Goal: Task Accomplishment & Management: Use online tool/utility

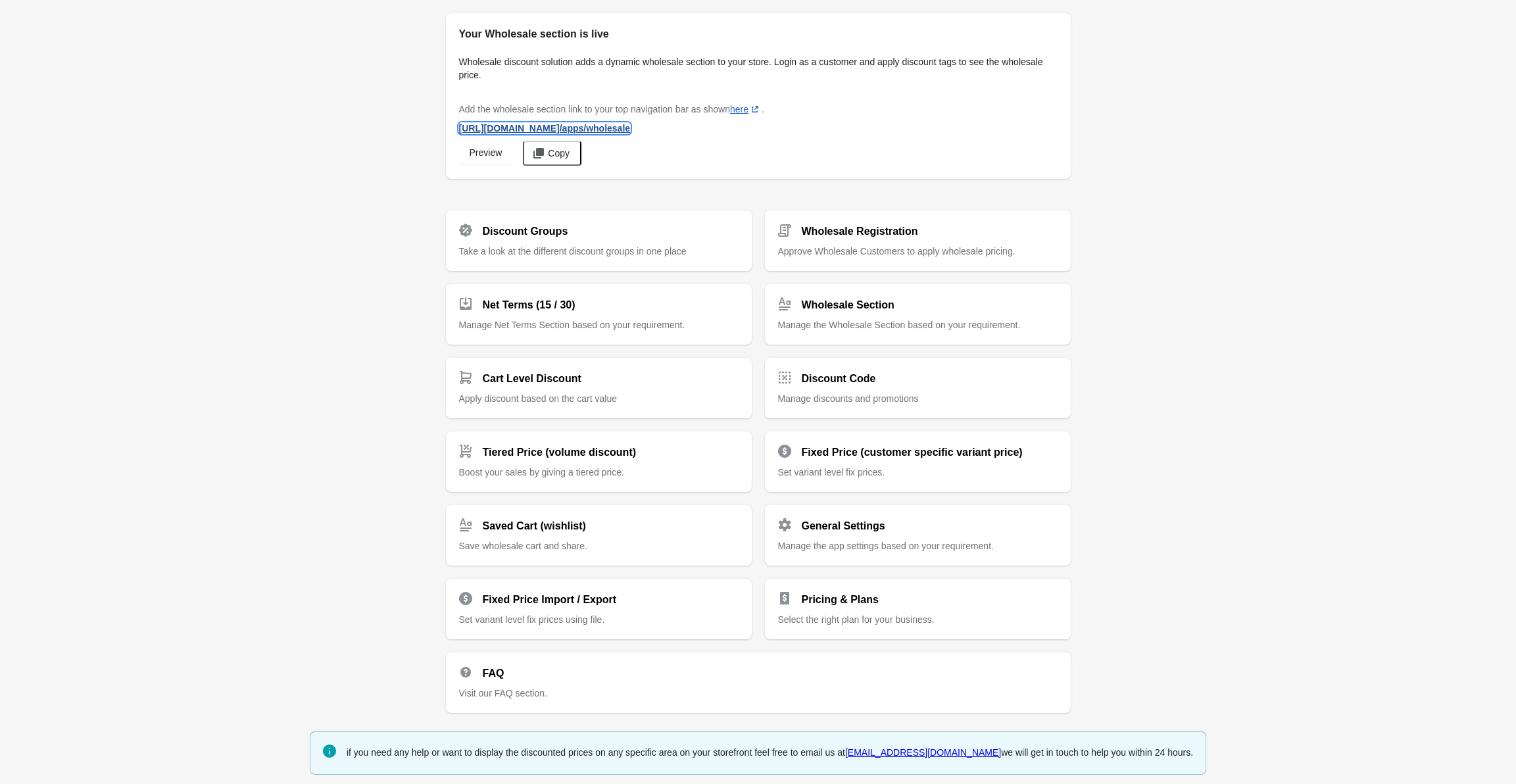
click at [615, 130] on span "https://lamsa-perfume-website.myshopify.com /apps/wholesale" at bounding box center [545, 128] width 172 height 10
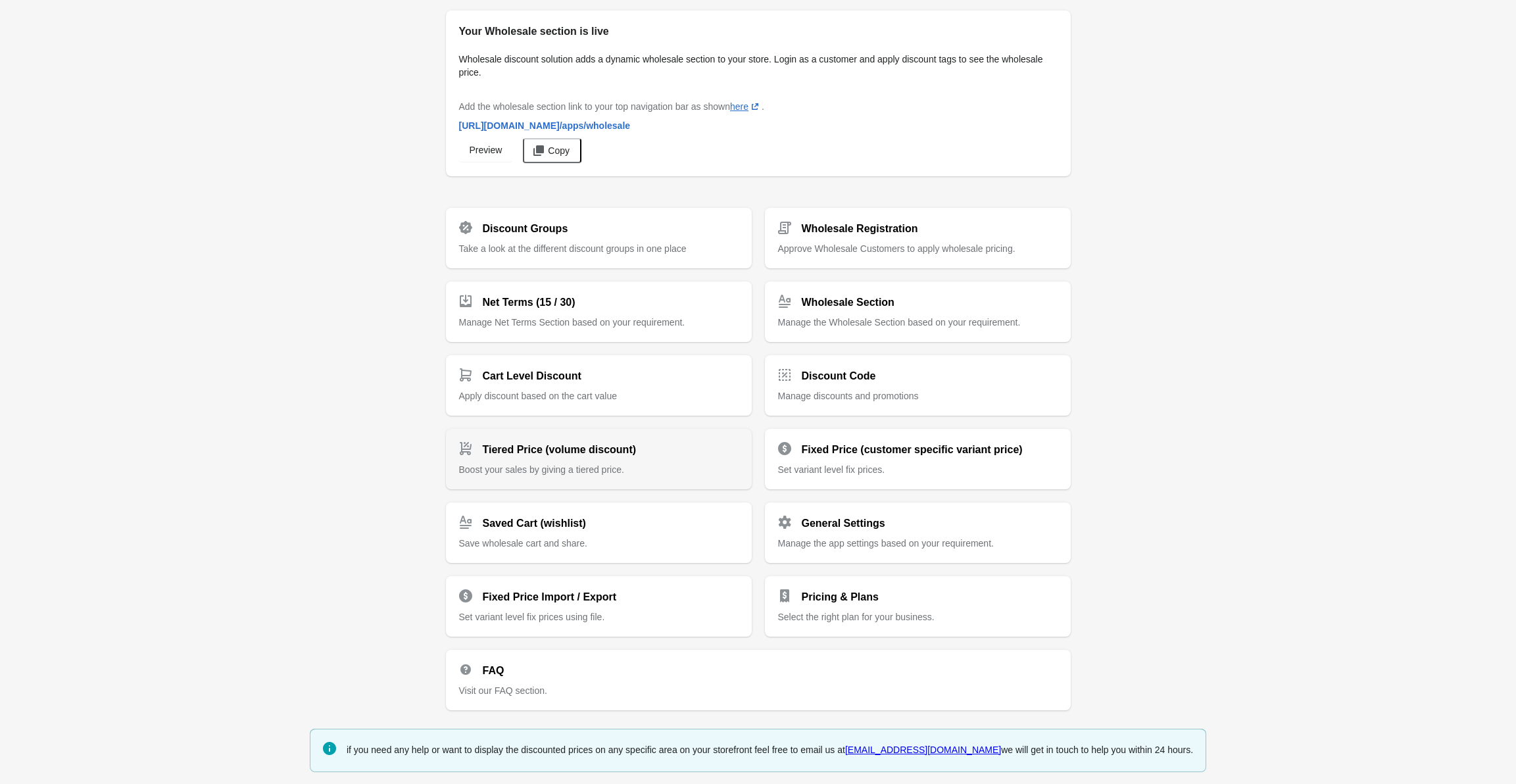
drag, startPoint x: 556, startPoint y: 294, endPoint x: 571, endPoint y: 452, distance: 158.7
click at [625, 228] on div "Discount Groups" at bounding box center [594, 223] width 290 height 26
drag, startPoint x: 521, startPoint y: 371, endPoint x: 363, endPoint y: 374, distance: 158.0
click at [578, 250] on span "Take a look at the different discount groups in one place" at bounding box center [573, 249] width 227 height 10
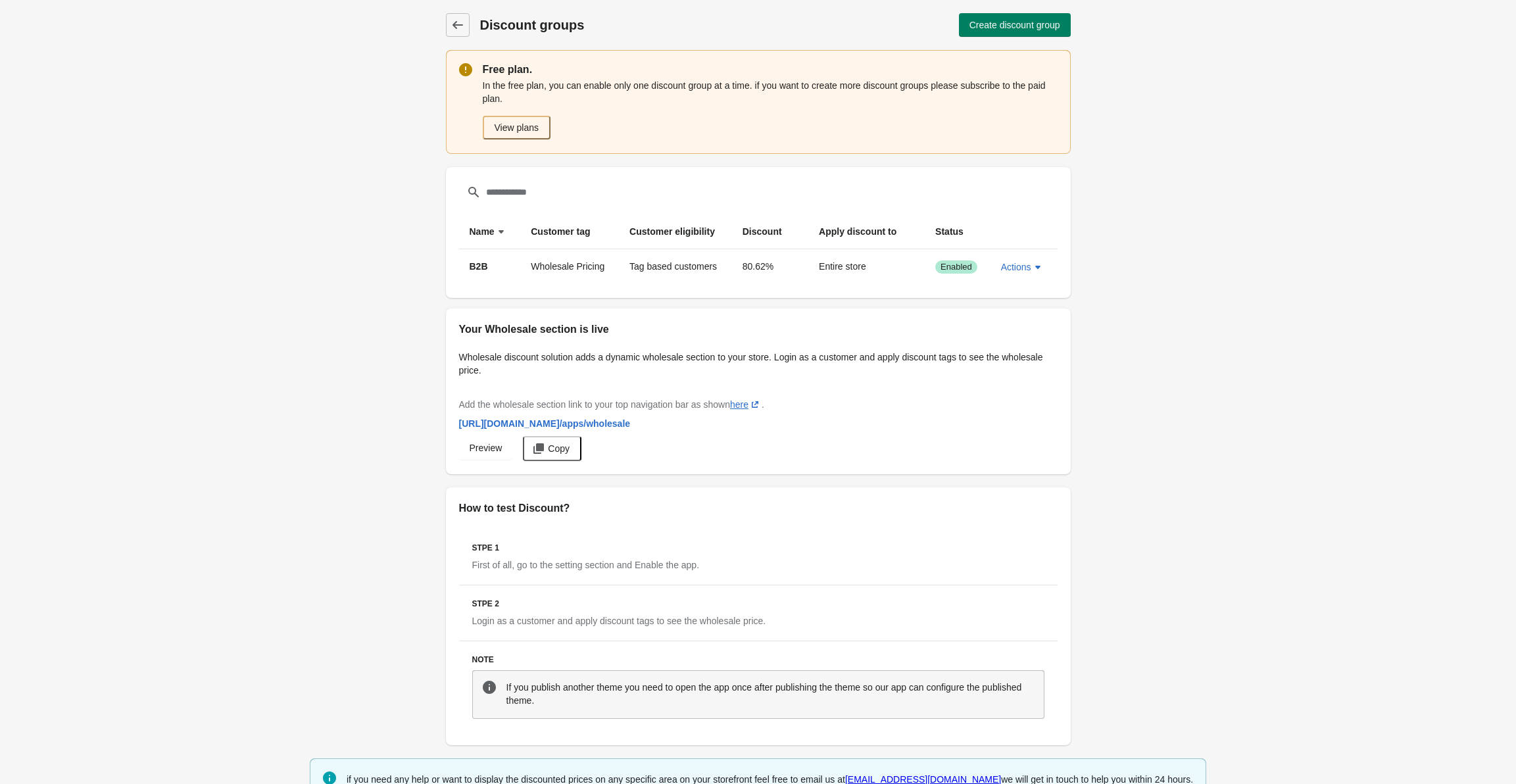
scroll to position [30, 0]
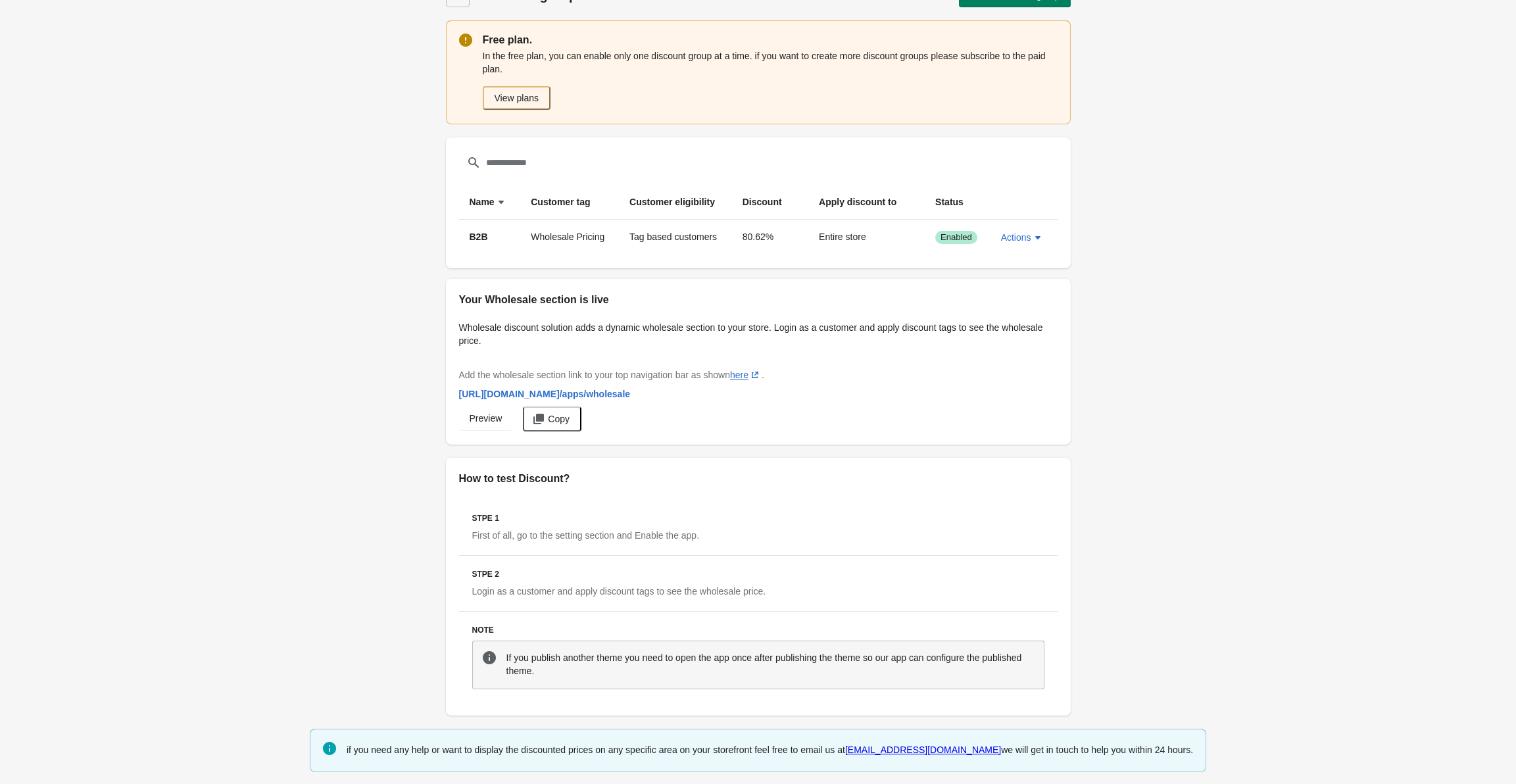
drag, startPoint x: 292, startPoint y: 383, endPoint x: 293, endPoint y: 441, distance: 58.0
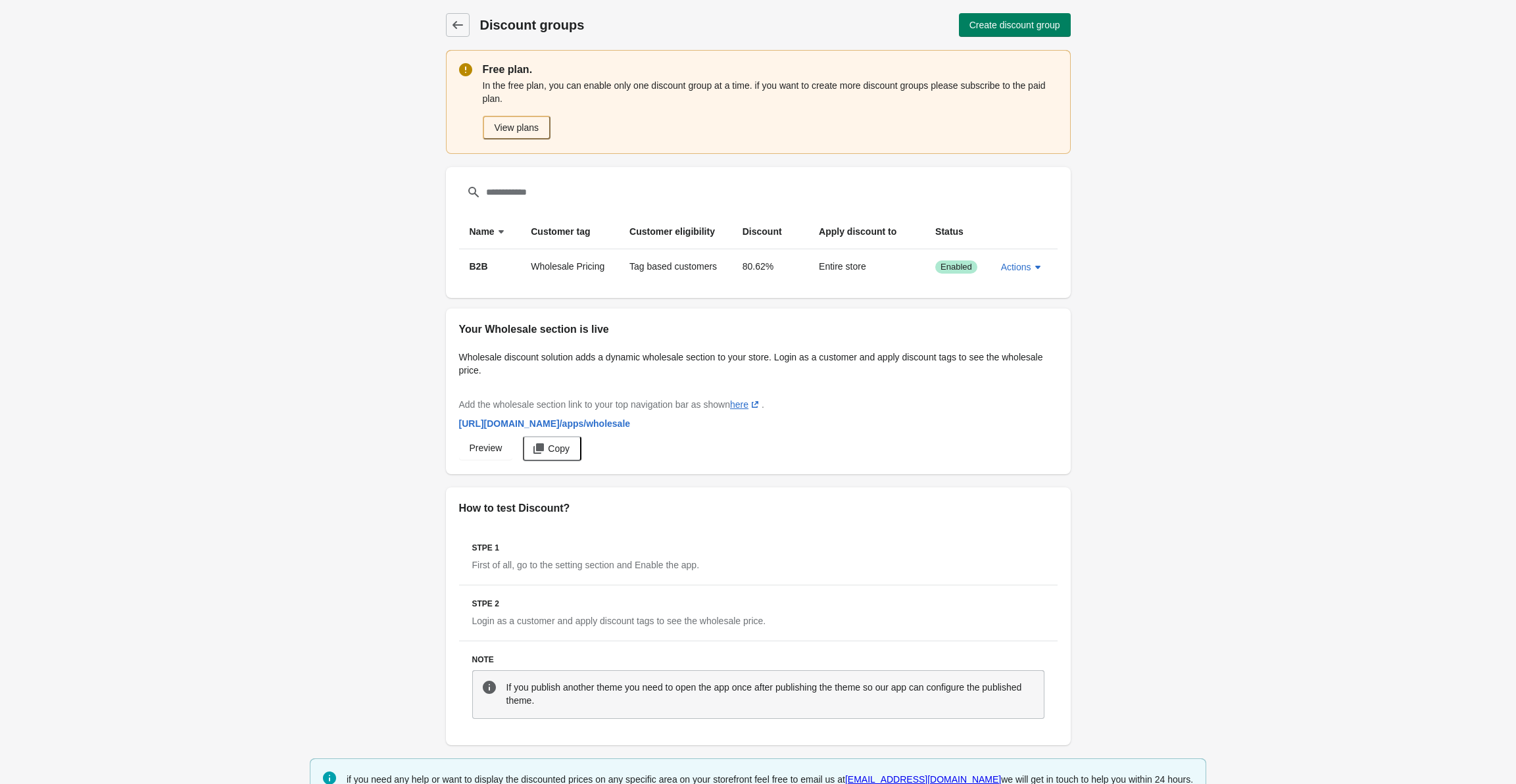
drag, startPoint x: 371, startPoint y: 301, endPoint x: 208, endPoint y: 197, distance: 193.4
click at [459, 32] on link "Discount groups" at bounding box center [458, 25] width 24 height 24
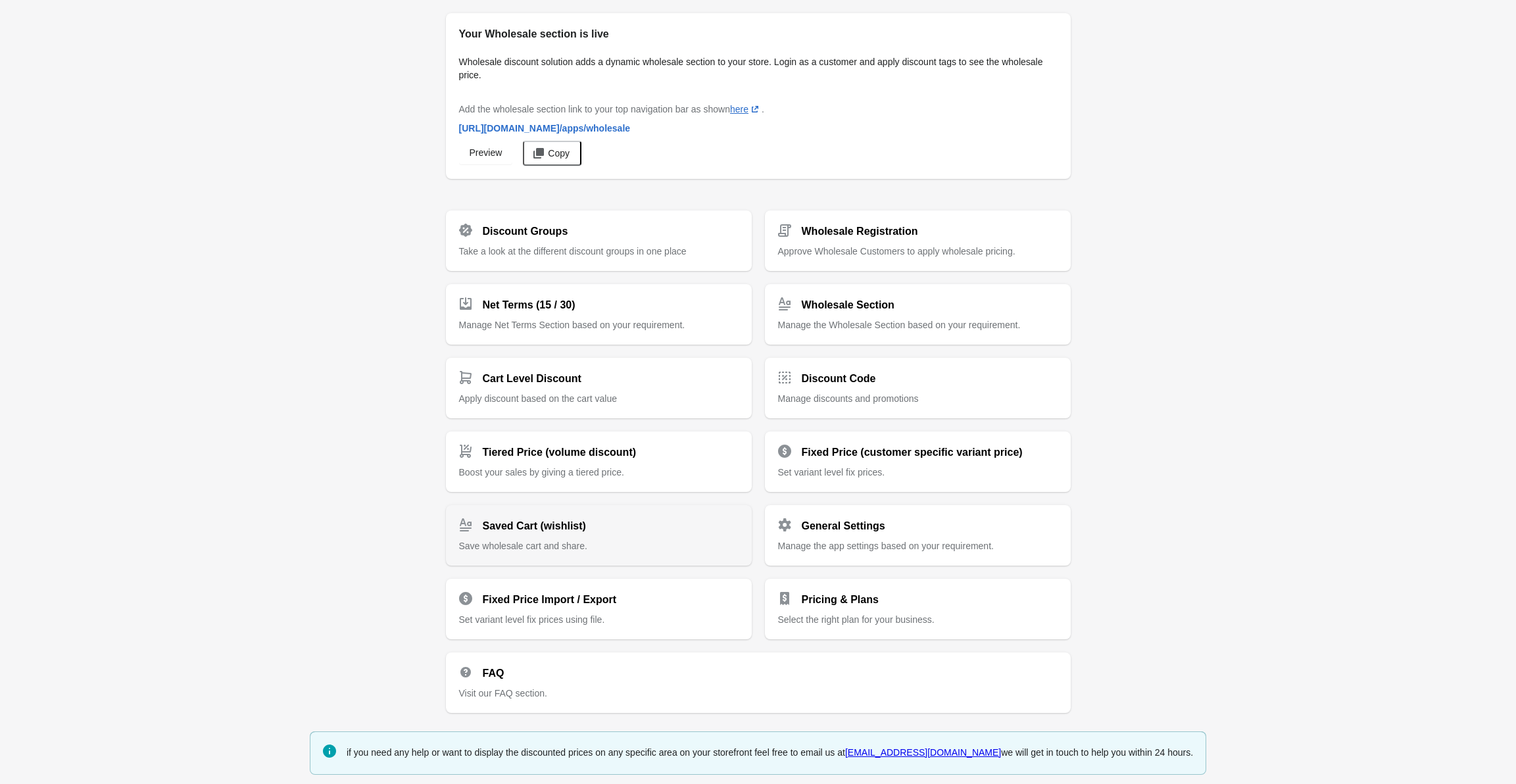
scroll to position [3, 0]
drag, startPoint x: 505, startPoint y: 467, endPoint x: 497, endPoint y: 541, distance: 74.4
drag, startPoint x: 509, startPoint y: 301, endPoint x: 324, endPoint y: 405, distance: 212.2
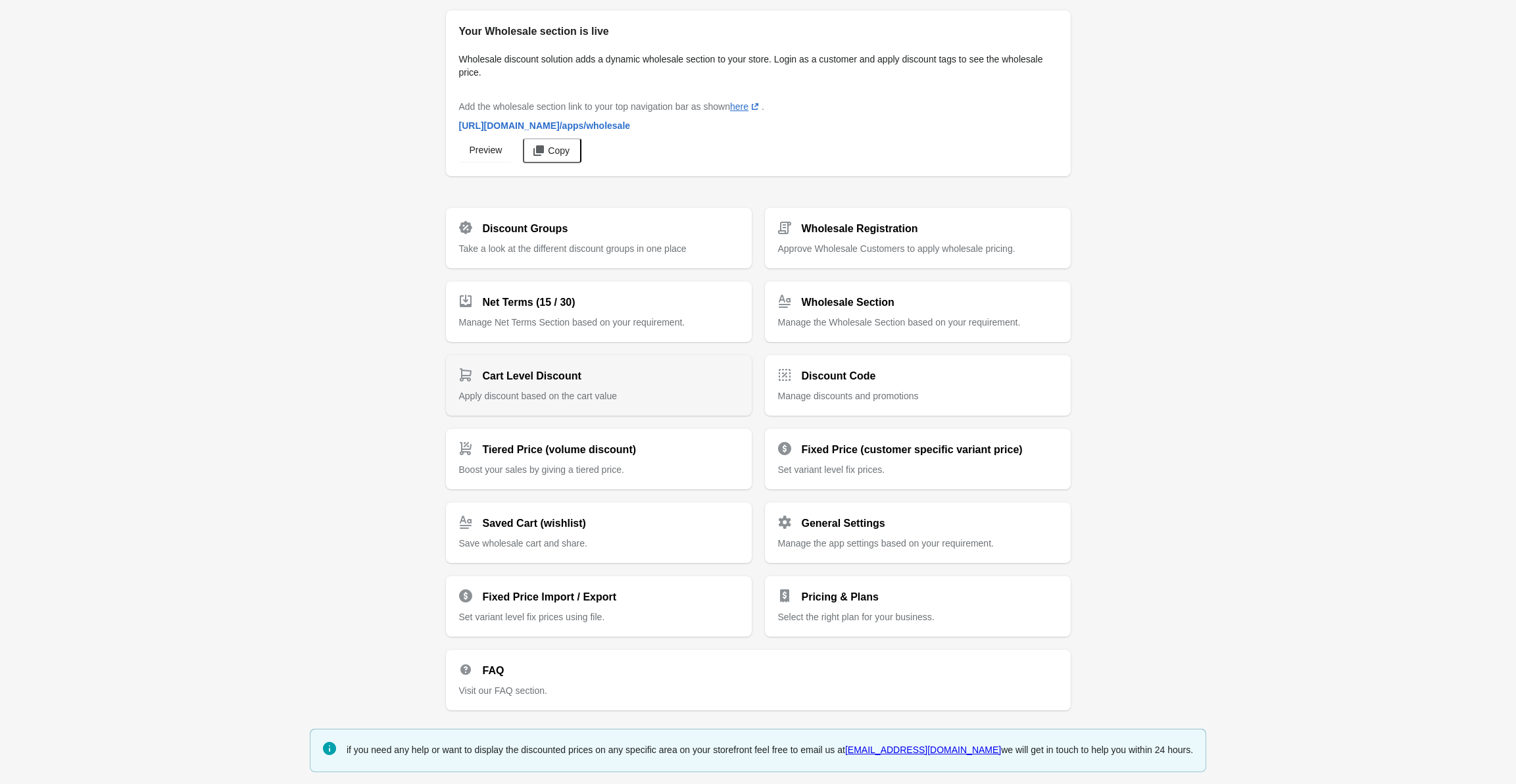
drag, startPoint x: 465, startPoint y: 331, endPoint x: 459, endPoint y: 400, distance: 69.3
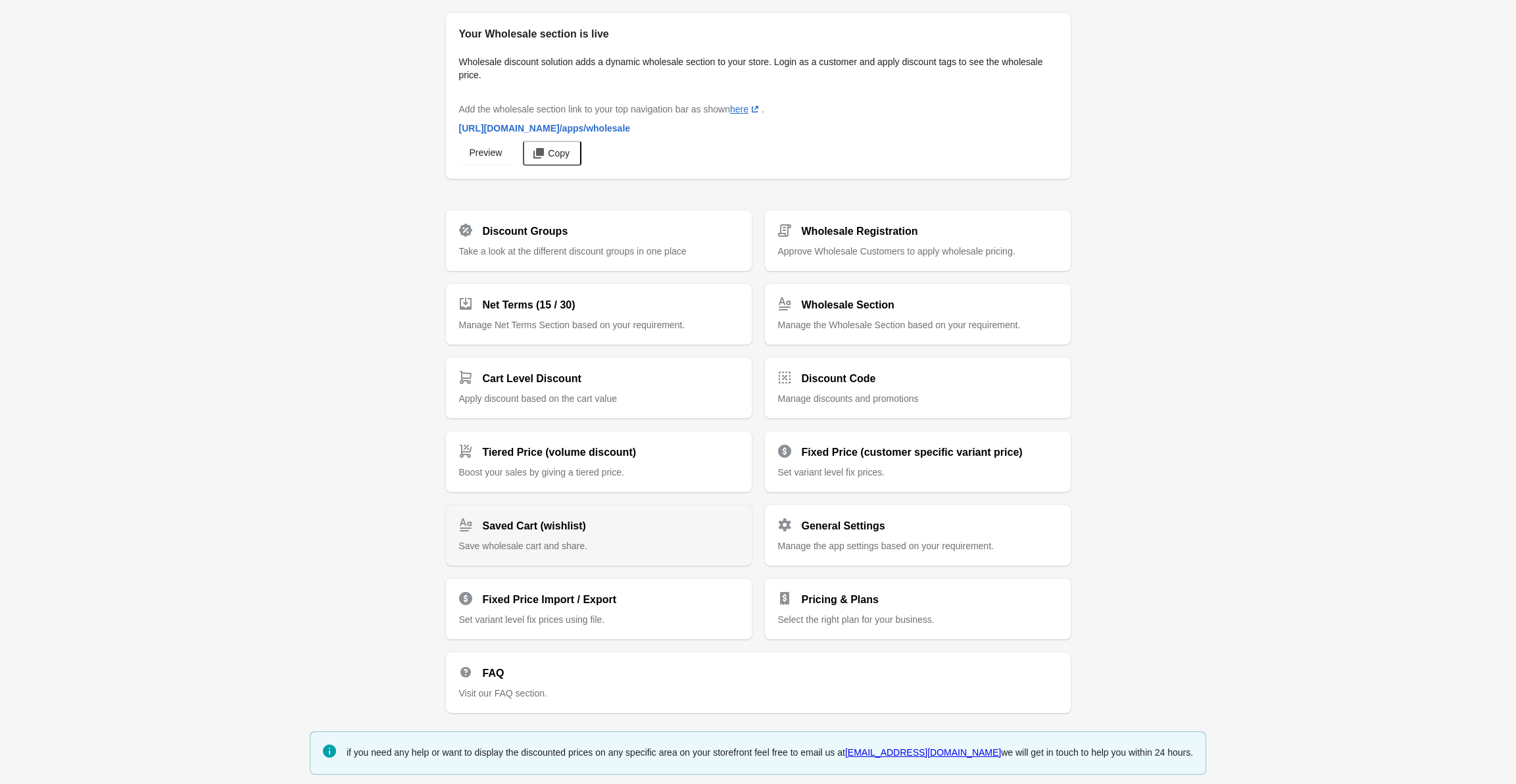
scroll to position [3, 0]
drag, startPoint x: 542, startPoint y: 377, endPoint x: 388, endPoint y: 498, distance: 195.8
